Goal: Information Seeking & Learning: Learn about a topic

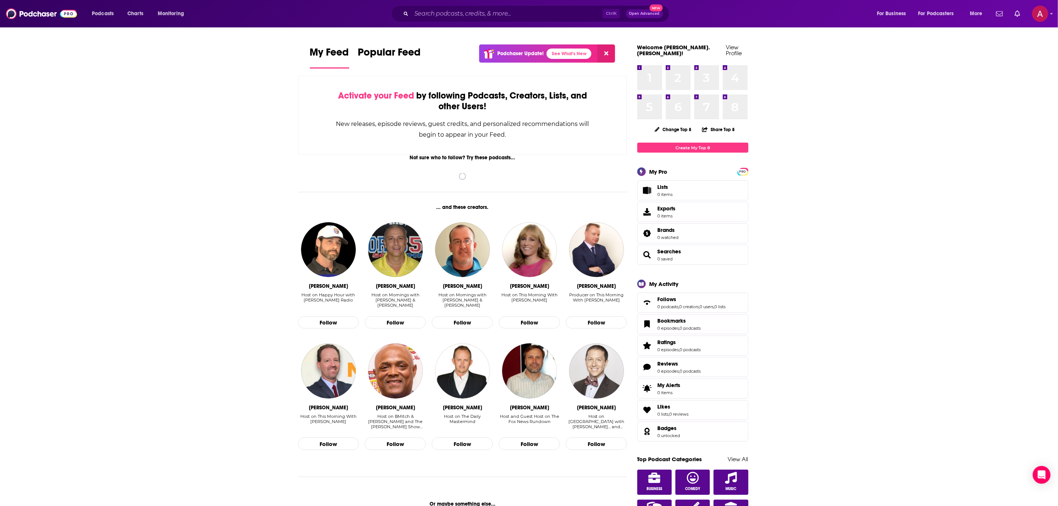
click at [512, 7] on div "Ctrl K Open Advanced New" at bounding box center [530, 13] width 278 height 17
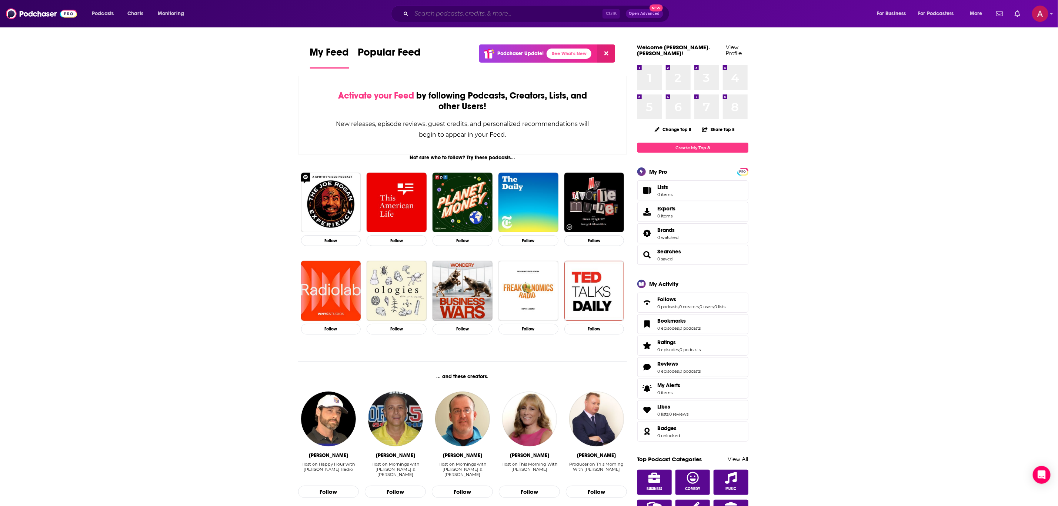
click at [512, 14] on input "Search podcasts, credits, & more..." at bounding box center [506, 14] width 191 height 12
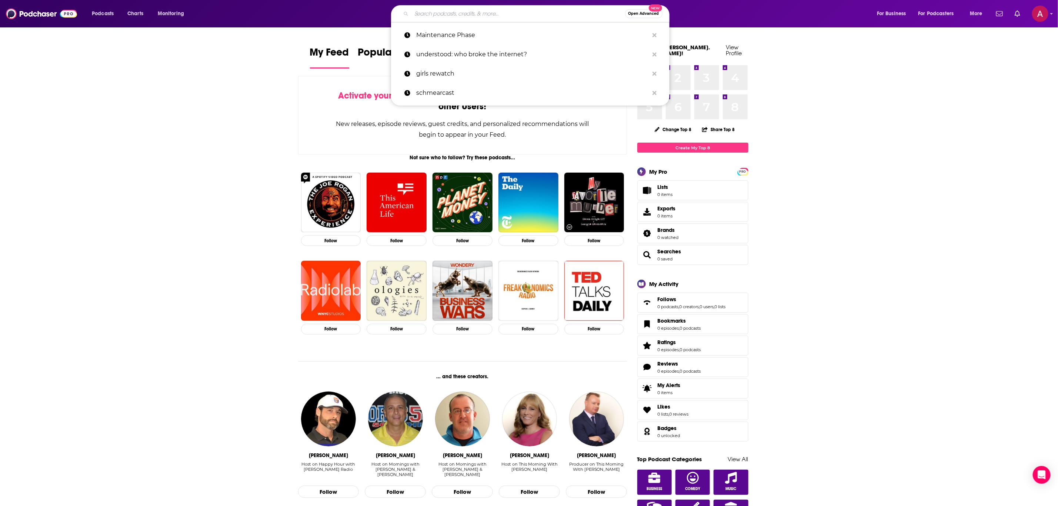
click at [468, 13] on input "Search podcasts, credits, & more..." at bounding box center [518, 14] width 214 height 12
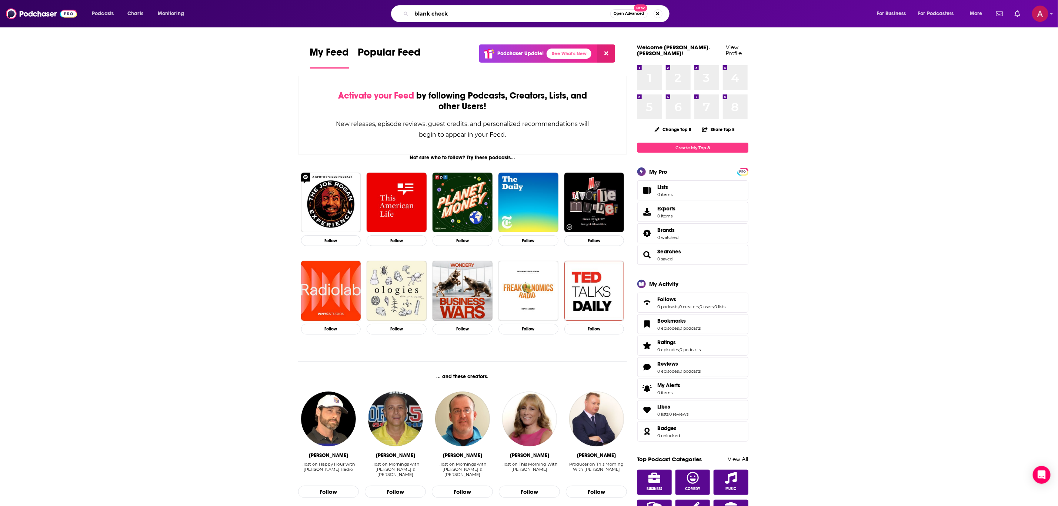
type input "blank check"
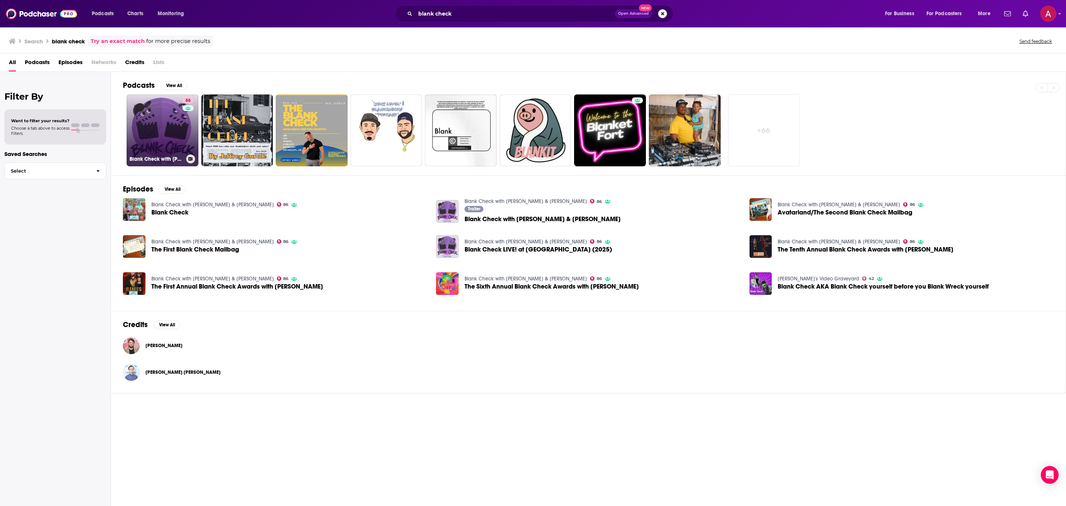
click at [177, 114] on link "86 Blank Check with [PERSON_NAME] & [PERSON_NAME]" at bounding box center [163, 130] width 72 height 72
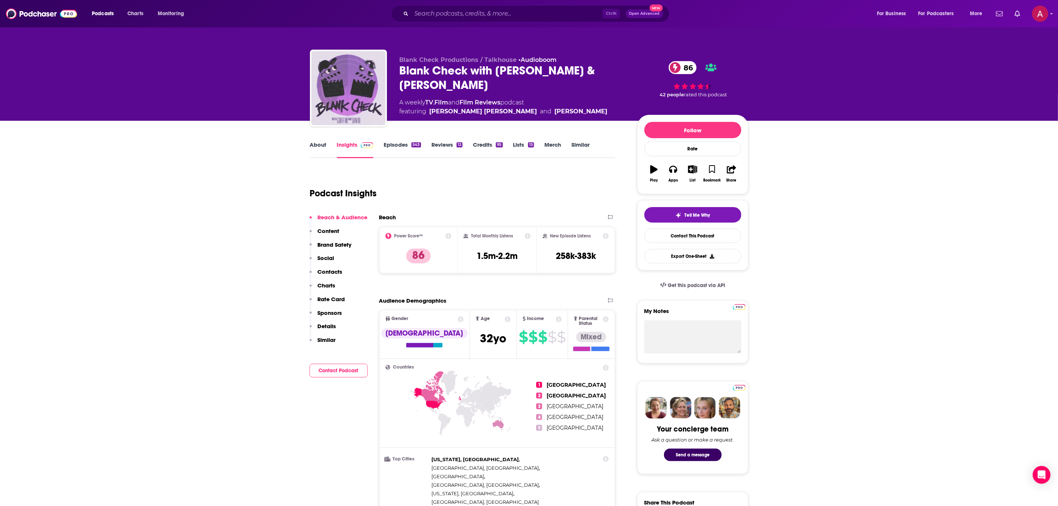
click at [409, 146] on link "Episodes 543" at bounding box center [402, 149] width 37 height 17
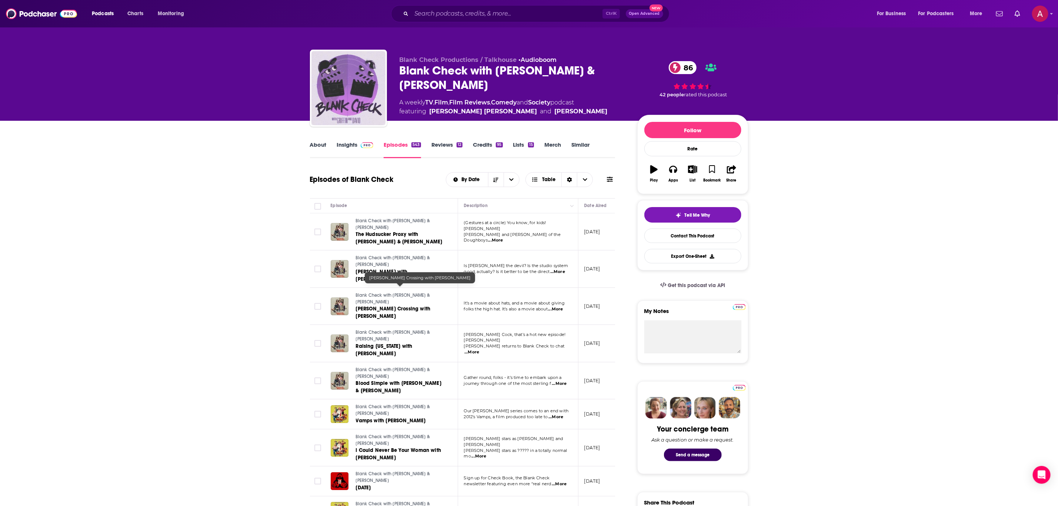
click at [414, 305] on span "[PERSON_NAME] Crossing with [PERSON_NAME]" at bounding box center [393, 312] width 75 height 14
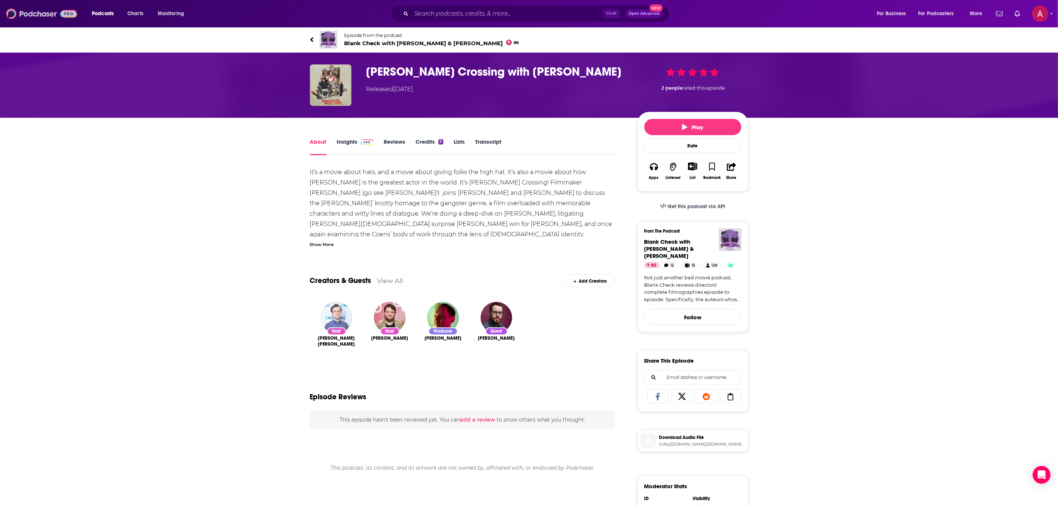
click at [40, 13] on img at bounding box center [41, 14] width 71 height 14
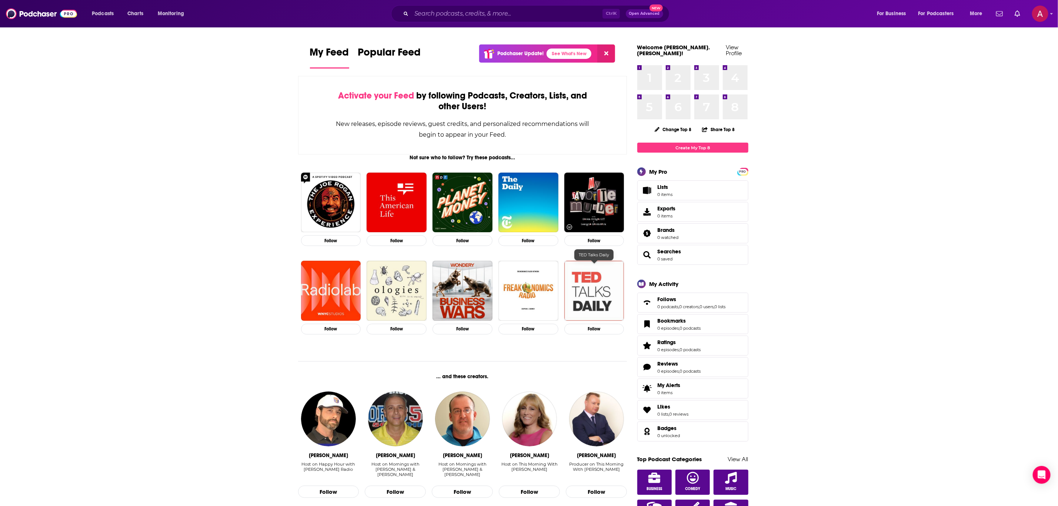
click at [588, 272] on img "TED Talks Daily" at bounding box center [594, 291] width 60 height 60
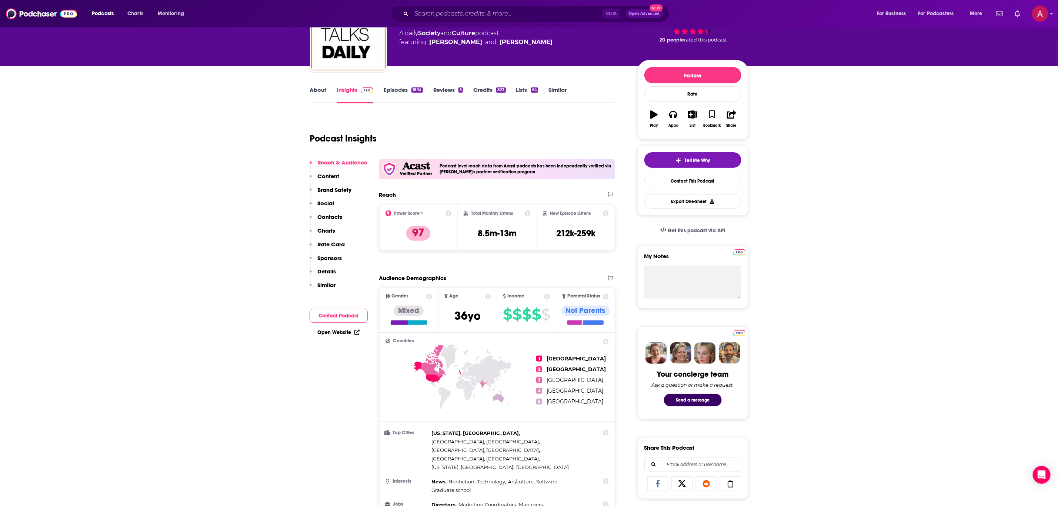
scroll to position [56, 0]
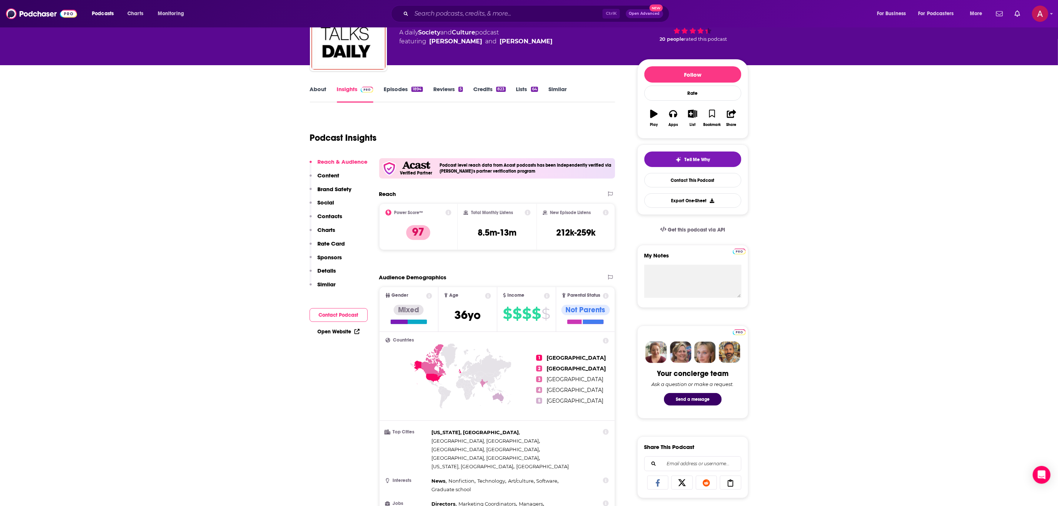
click at [394, 87] on link "Episodes 1894" at bounding box center [403, 94] width 39 height 17
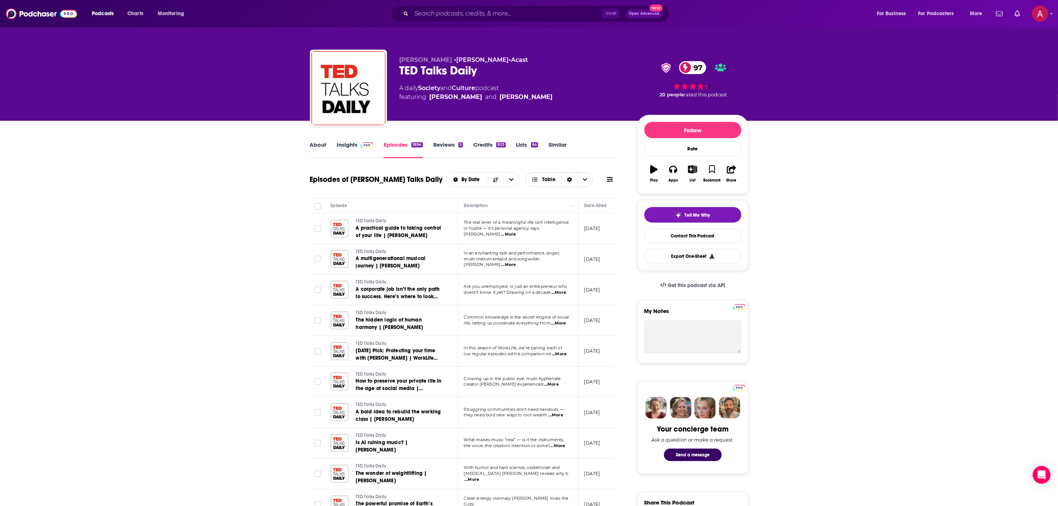
click at [550, 179] on span "Table" at bounding box center [548, 179] width 13 height 5
click at [583, 178] on icon "Choose View" at bounding box center [585, 179] width 4 height 5
click at [565, 177] on div "Sort Direction" at bounding box center [569, 180] width 16 height 14
click at [609, 183] on span at bounding box center [610, 179] width 6 height 7
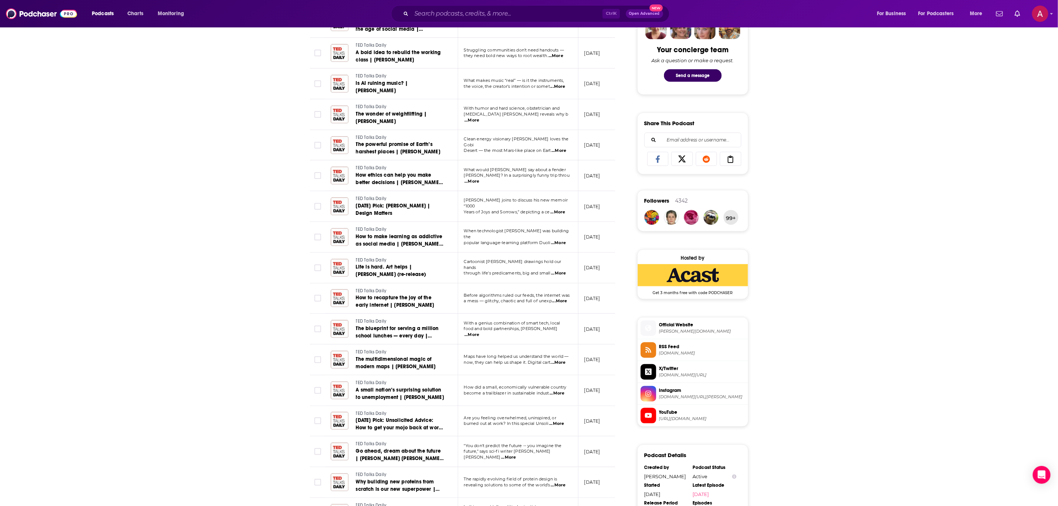
scroll to position [555, 0]
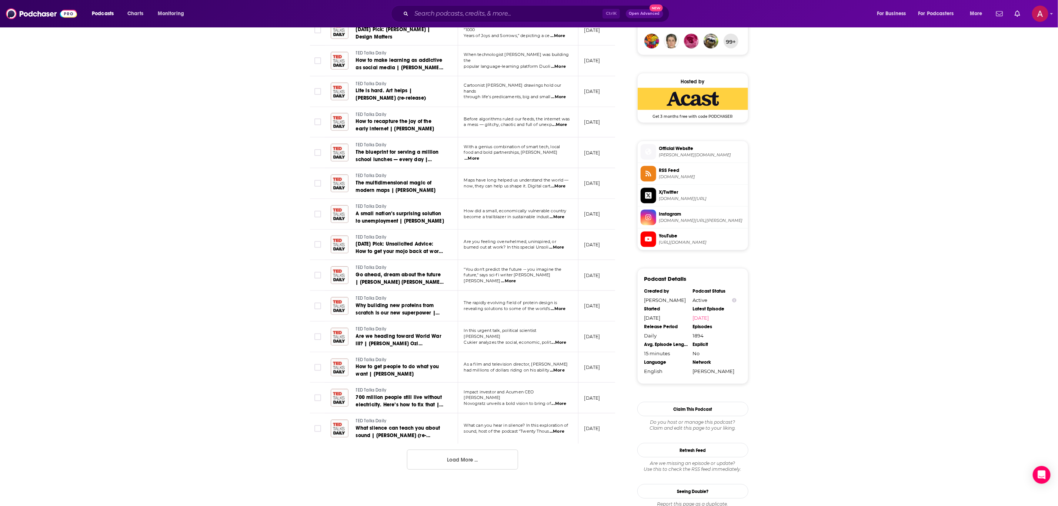
click at [467, 442] on td "What can you hear in silence? In this exploration of sound, host of the podcast…" at bounding box center [518, 428] width 120 height 30
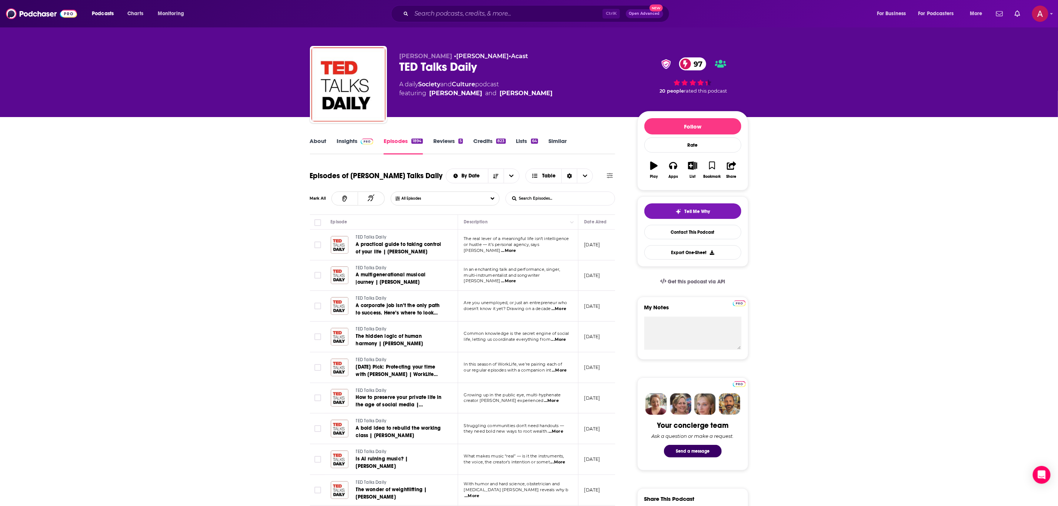
scroll to position [0, 0]
